Goal: Transaction & Acquisition: Purchase product/service

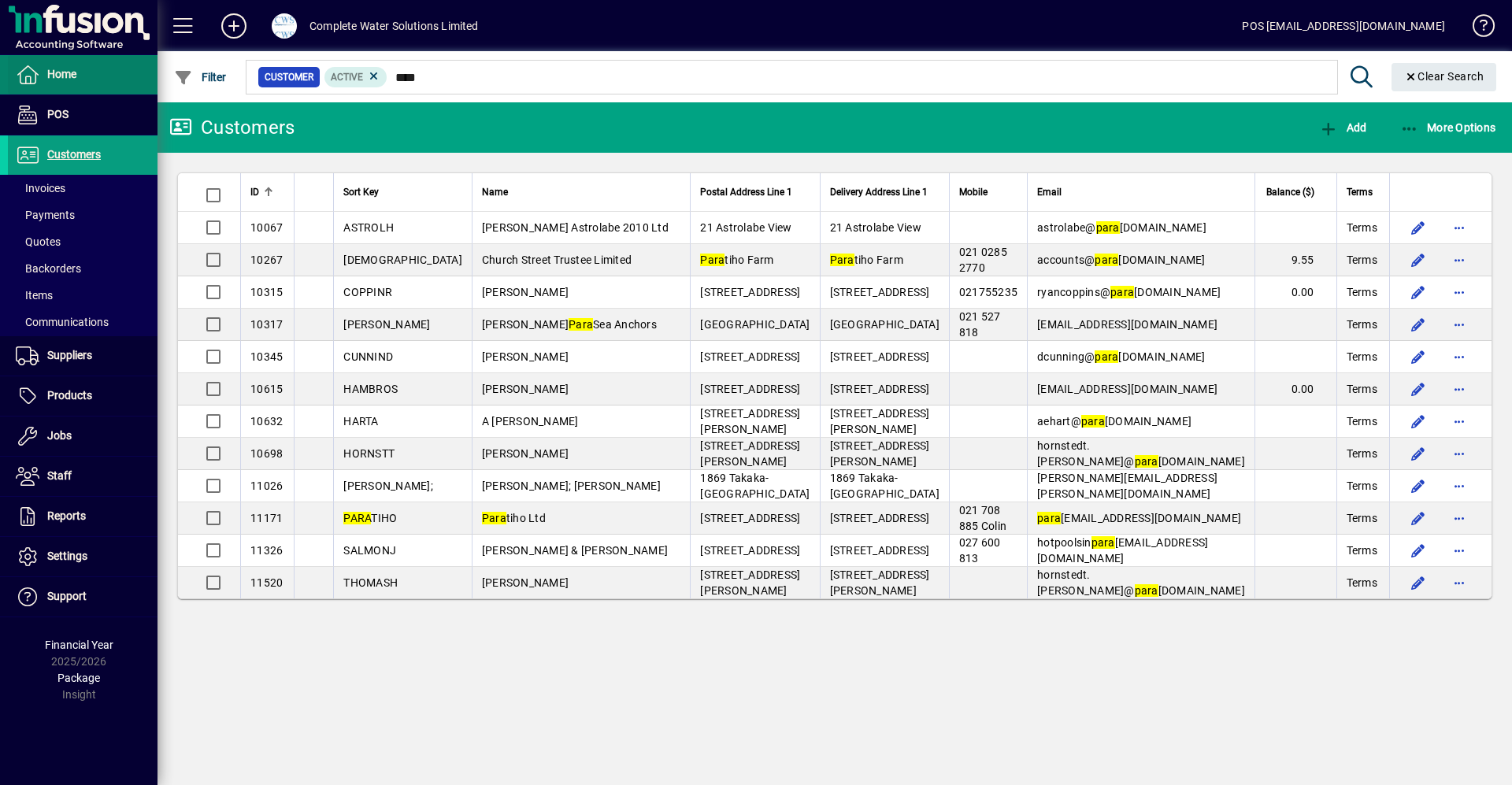
click at [63, 71] on span "Home" at bounding box center [62, 73] width 29 height 13
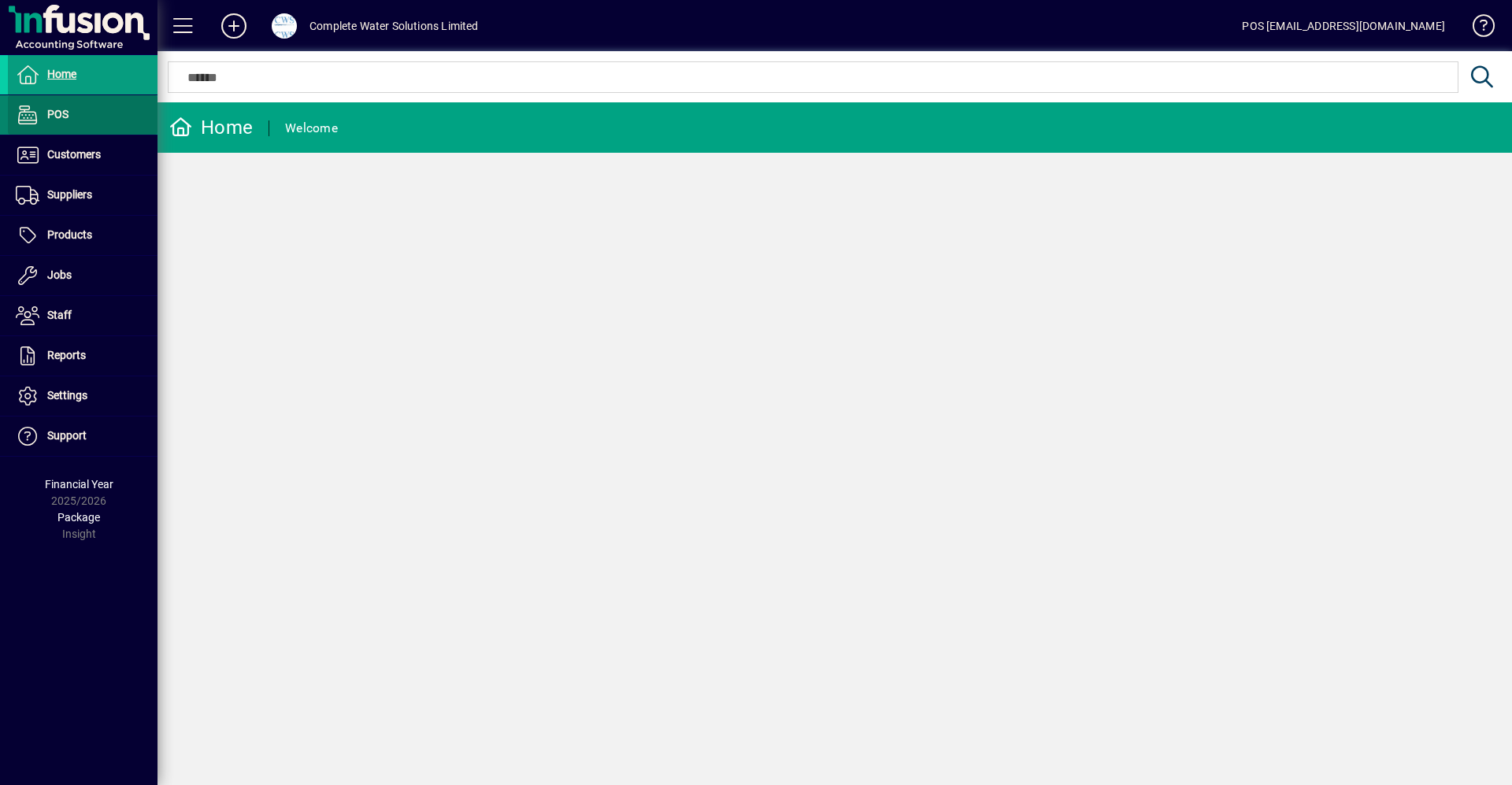
click at [55, 112] on span "POS" at bounding box center [58, 113] width 22 height 13
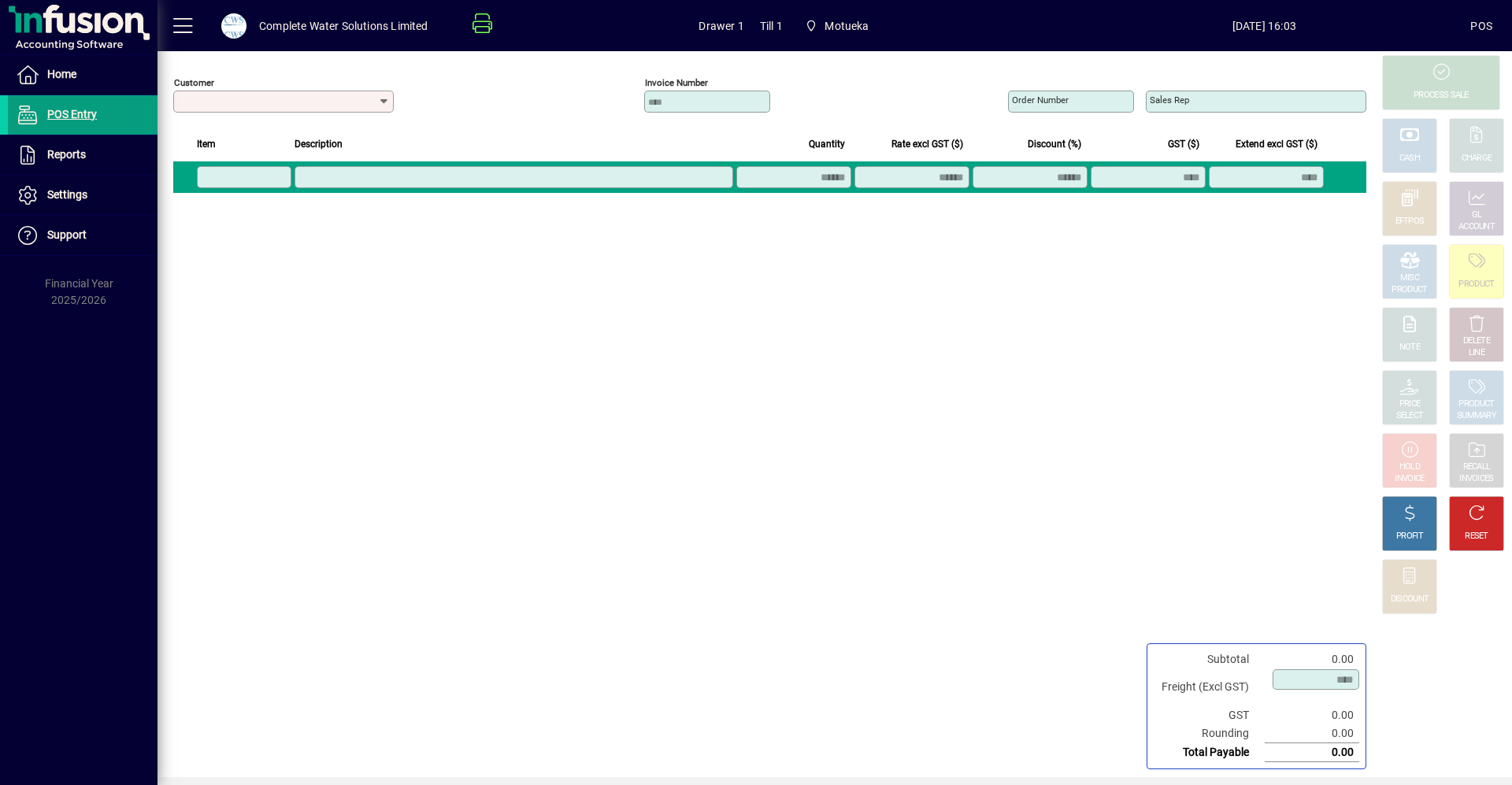
click at [590, 175] on div "Customer Invoice number Order number Sales rep Item Description Quantity Rate e…" at bounding box center [767, 414] width 1221 height 726
click at [500, 141] on div "Description" at bounding box center [513, 145] width 439 height 18
click at [352, 120] on div "Required" at bounding box center [283, 121] width 221 height 18
